Goal: Transaction & Acquisition: Subscribe to service/newsletter

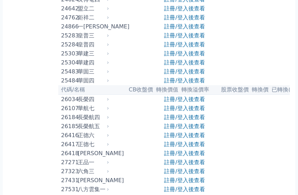
scroll to position [883, 0]
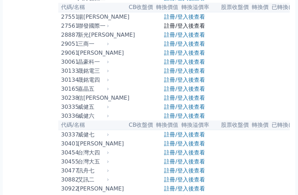
click at [169, 29] on link "註冊/登入後查看" at bounding box center [184, 26] width 41 height 7
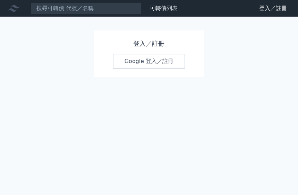
click at [149, 65] on link "Google 登入／註冊" at bounding box center [149, 61] width 72 height 15
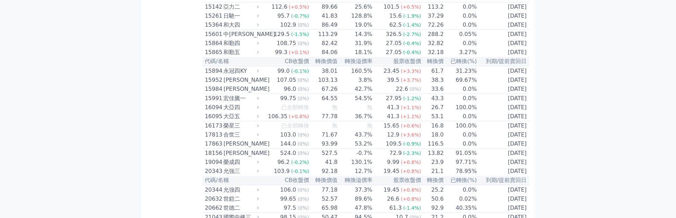
scroll to position [244, 0]
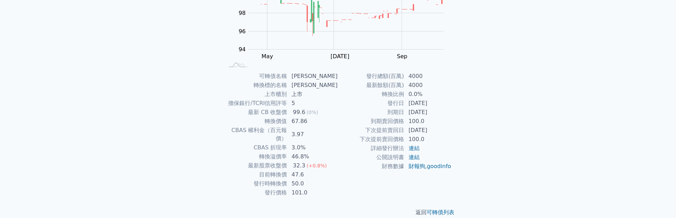
scroll to position [103, 0]
click at [413, 156] on link "連結" at bounding box center [414, 156] width 11 height 7
